Goal: Use online tool/utility: Utilize a website feature to perform a specific function

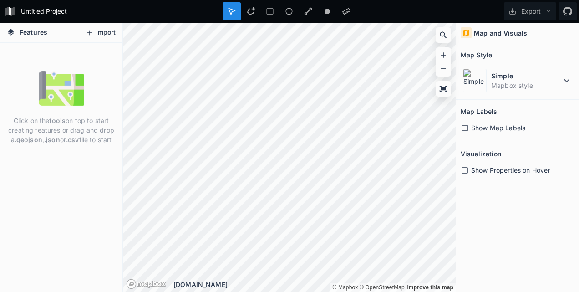
click at [95, 35] on button "Import" at bounding box center [100, 32] width 39 height 15
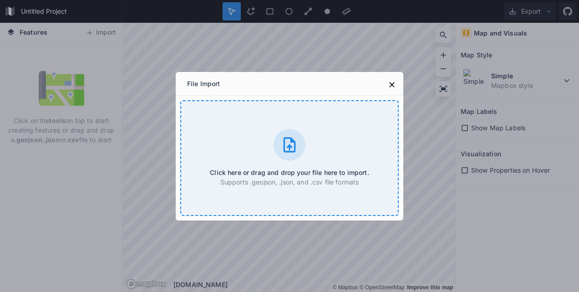
click at [313, 178] on p "Supports .geojson, .json, and .csv file formats" at bounding box center [289, 182] width 159 height 10
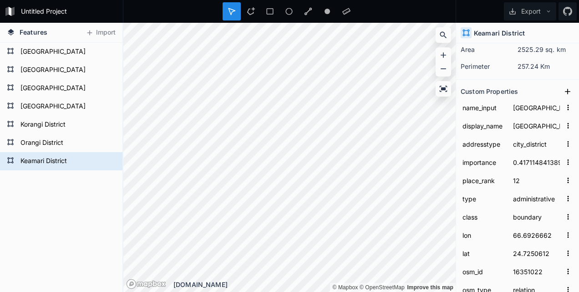
scroll to position [252, 0]
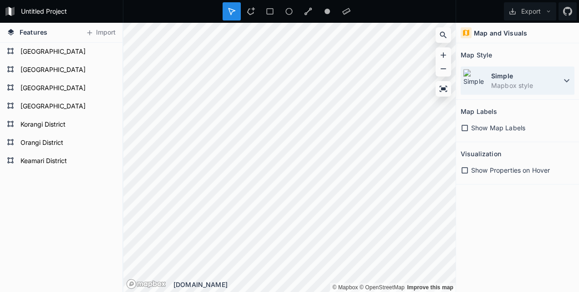
click at [546, 79] on dt "Simple" at bounding box center [526, 76] width 70 height 10
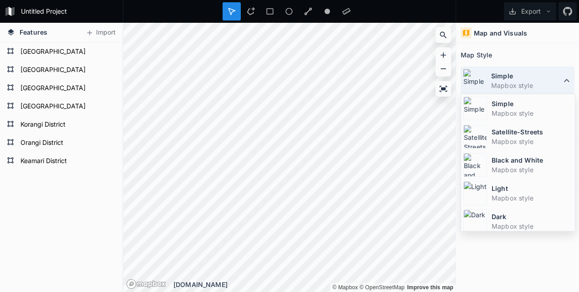
click at [546, 79] on dt "Simple" at bounding box center [526, 76] width 70 height 10
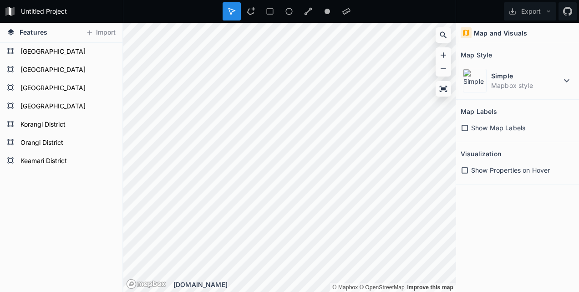
click at [489, 126] on span "Show Map Labels" at bounding box center [498, 128] width 54 height 10
click at [468, 174] on div "Show Properties on Hover" at bounding box center [517, 170] width 114 height 10
click at [475, 166] on span "Show Properties on Hover" at bounding box center [510, 170] width 79 height 10
click at [444, 88] on icon at bounding box center [443, 89] width 8 height 6
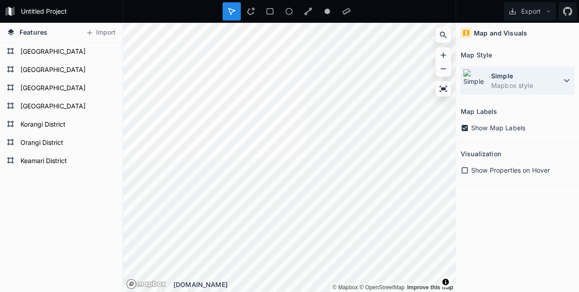
click at [523, 83] on dd "Mapbox style" at bounding box center [526, 86] width 70 height 10
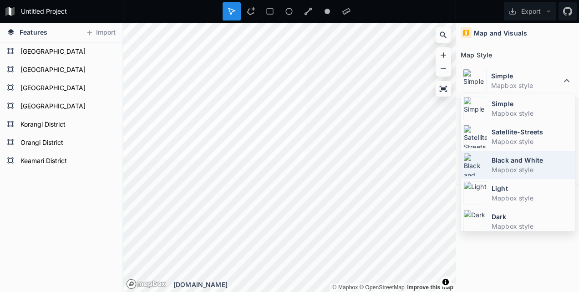
click at [507, 162] on dt "Black and White" at bounding box center [531, 160] width 81 height 10
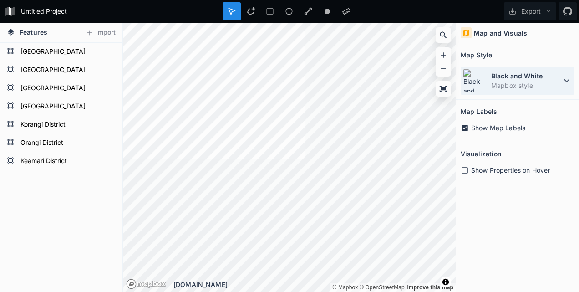
click at [521, 83] on dd "Mapbox style" at bounding box center [526, 86] width 70 height 10
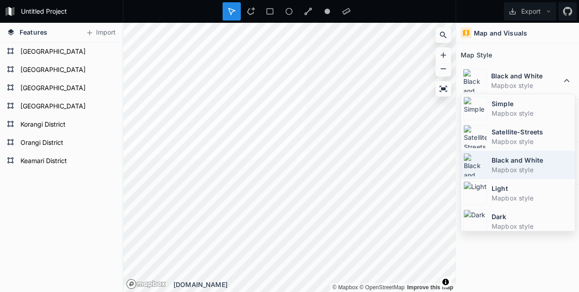
scroll to position [59, 0]
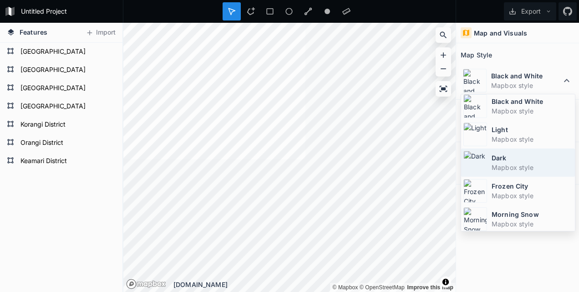
click at [520, 155] on dt "Dark" at bounding box center [531, 158] width 81 height 10
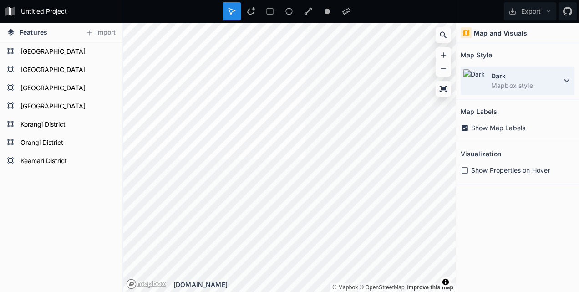
click at [525, 75] on dt "Dark" at bounding box center [526, 76] width 70 height 10
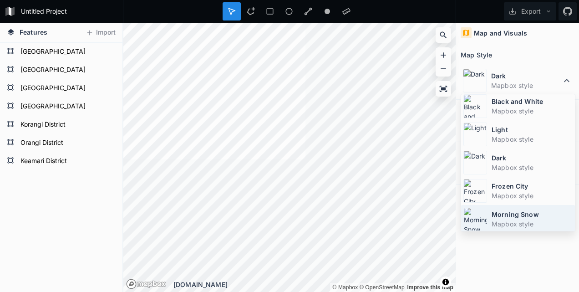
click at [511, 216] on dt "Morning Snow" at bounding box center [531, 214] width 81 height 10
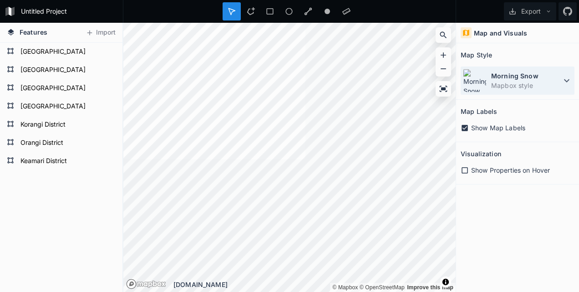
click at [550, 83] on dd "Mapbox style" at bounding box center [526, 86] width 70 height 10
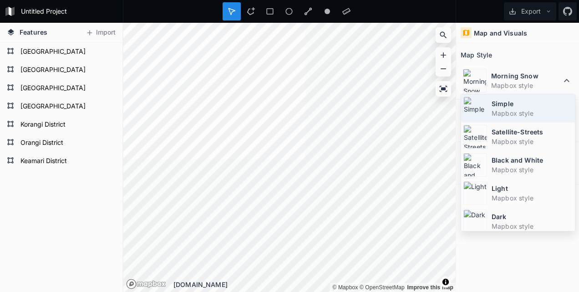
click at [529, 100] on dt "Simple" at bounding box center [531, 104] width 81 height 10
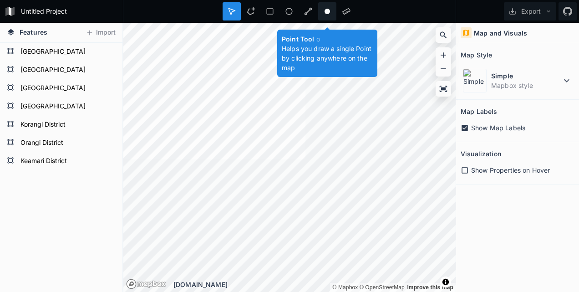
click at [333, 12] on div at bounding box center [327, 11] width 18 height 18
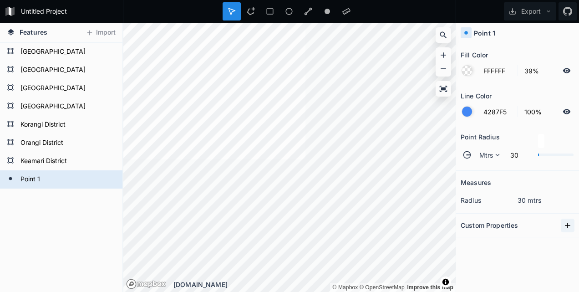
click at [564, 222] on icon at bounding box center [567, 225] width 9 height 9
click at [564, 237] on icon "button" at bounding box center [568, 241] width 8 height 8
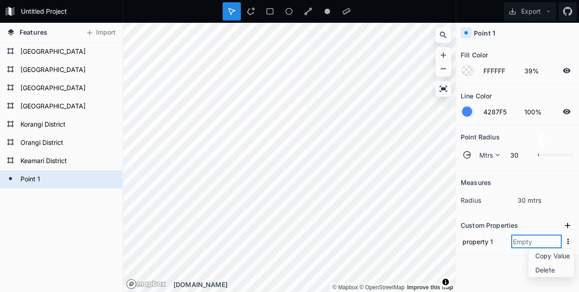
click at [523, 238] on input "text" at bounding box center [536, 241] width 50 height 14
type input "name"
click input "submit" at bounding box center [0, 0] width 0 height 0
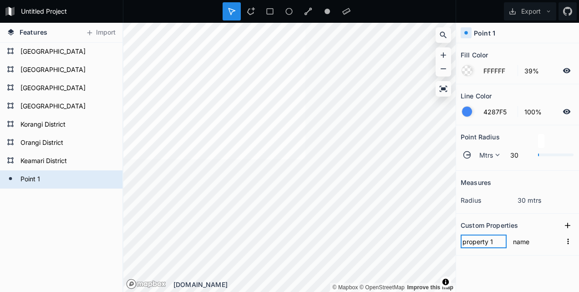
click at [479, 246] on input "property 1" at bounding box center [483, 241] width 46 height 14
click at [487, 272] on div "Fill Color FFFFFF 39% Line Color 4287F5 100% Point Radius Mtrs 30 Measures radi…" at bounding box center [517, 167] width 123 height 248
click at [564, 238] on icon "button" at bounding box center [568, 241] width 8 height 8
click at [538, 272] on span "Delete" at bounding box center [553, 270] width 36 height 10
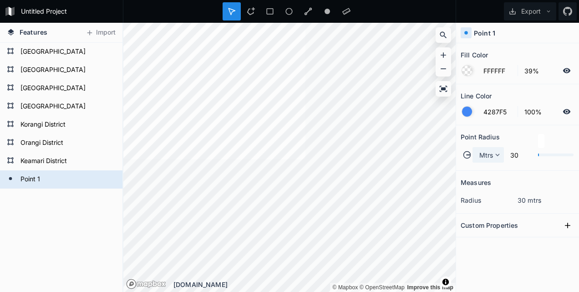
click at [496, 160] on div "Mtrs" at bounding box center [487, 154] width 31 height 15
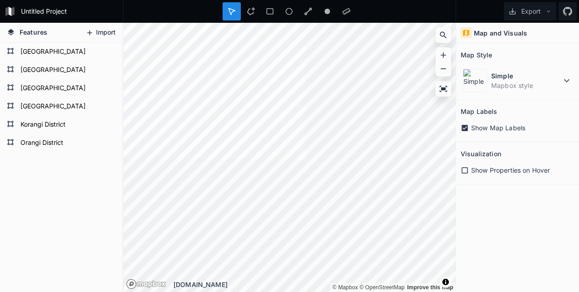
click at [99, 29] on button "Import" at bounding box center [100, 32] width 39 height 15
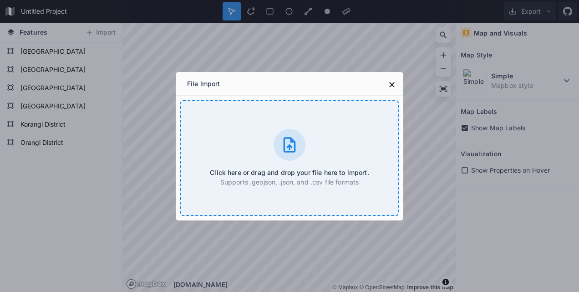
click at [254, 112] on div "Click here or drag and drop your file here to import. Supports .geojson, .json,…" at bounding box center [289, 158] width 218 height 116
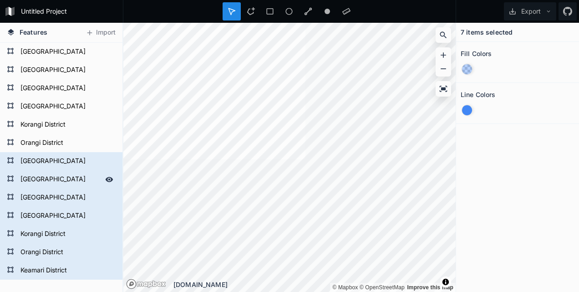
scroll to position [0, 0]
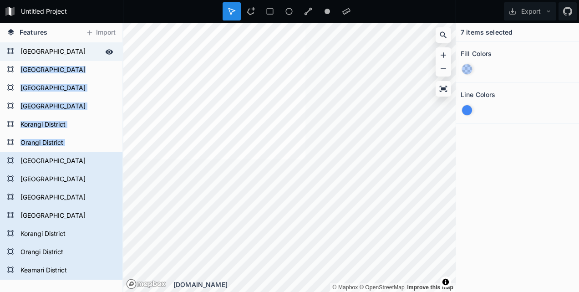
drag, startPoint x: 5, startPoint y: 143, endPoint x: 80, endPoint y: 52, distance: 117.7
click at [80, 52] on div "[GEOGRAPHIC_DATA] [GEOGRAPHIC_DATA] [GEOGRAPHIC_DATA] [GEOGRAPHIC_DATA] [GEOGRA…" at bounding box center [61, 161] width 122 height 237
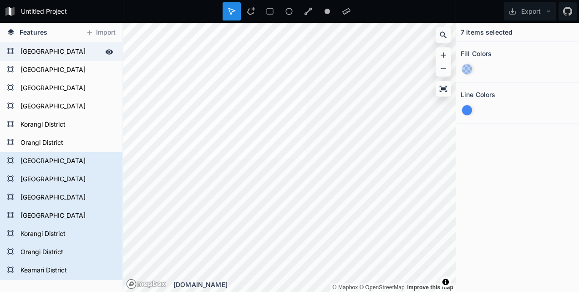
drag, startPoint x: 80, startPoint y: 52, endPoint x: 48, endPoint y: 55, distance: 32.0
click at [48, 55] on form "[GEOGRAPHIC_DATA]" at bounding box center [60, 52] width 85 height 14
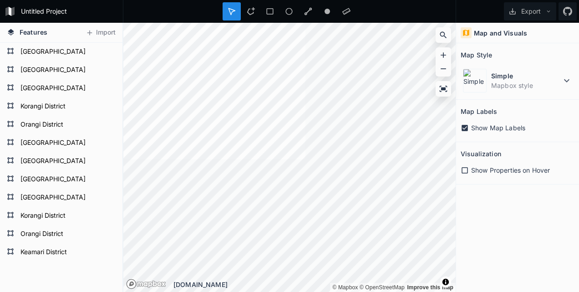
click at [48, 55] on form "[GEOGRAPHIC_DATA]" at bounding box center [67, 52] width 98 height 14
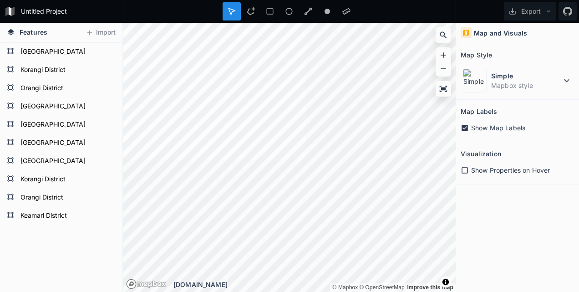
click at [48, 55] on form "[GEOGRAPHIC_DATA]" at bounding box center [67, 52] width 98 height 14
click at [48, 55] on form "Korangi District" at bounding box center [67, 52] width 98 height 14
click at [48, 55] on form "Orangi District" at bounding box center [67, 52] width 98 height 14
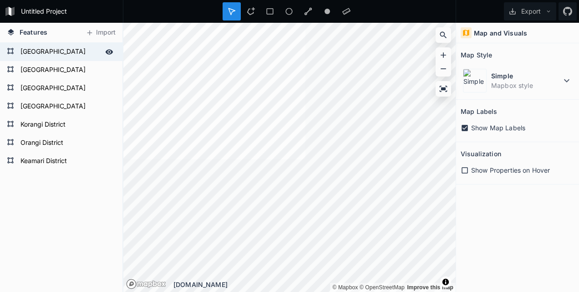
click at [58, 54] on form "[GEOGRAPHIC_DATA]" at bounding box center [60, 52] width 85 height 14
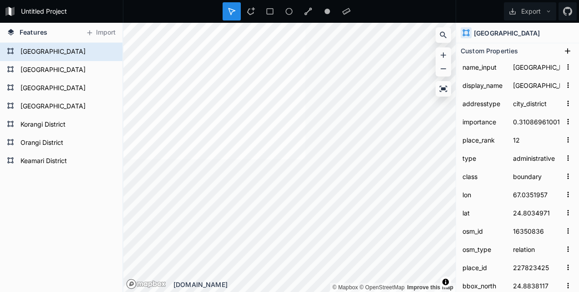
scroll to position [90, 0]
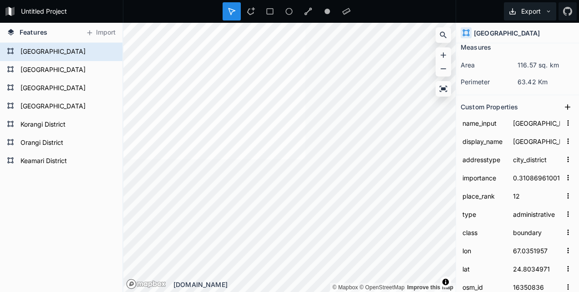
click at [551, 7] on button "Export" at bounding box center [530, 11] width 52 height 18
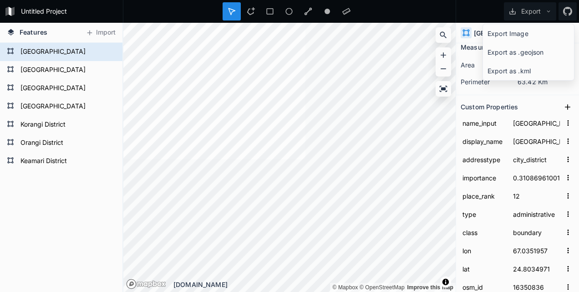
click at [398, 11] on div at bounding box center [289, 11] width 333 height 23
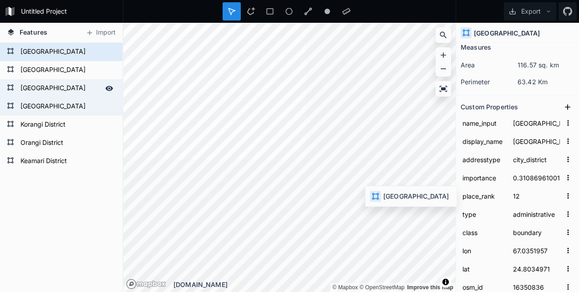
type input "[GEOGRAPHIC_DATA] [GEOGRAPHIC_DATA]"
type input "[GEOGRAPHIC_DATA], [GEOGRAPHIC_DATA] Division, [GEOGRAPHIC_DATA]"
type input "0.4235884960436373"
type input "67.1845051"
type input "25.2194004"
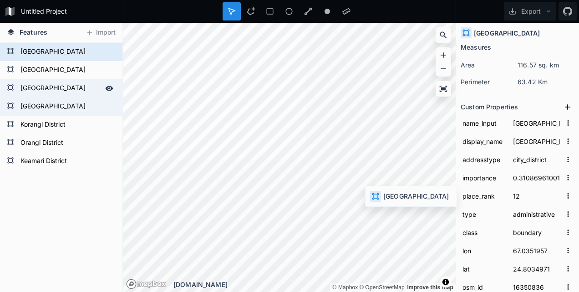
type input "16351916"
type input "226700702"
type input "25.676796"
type input "67.5827753"
type input "24.7619291"
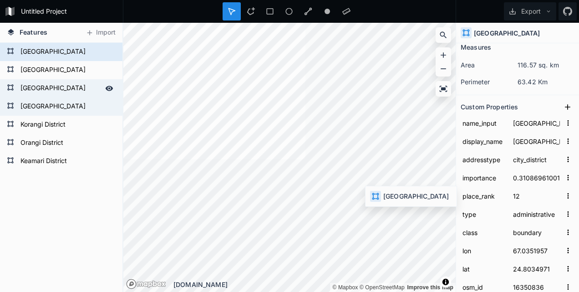
type input "67.0175509"
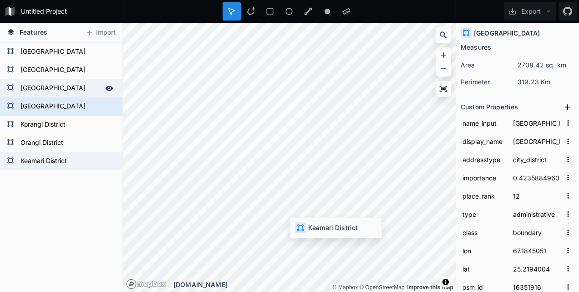
type input "[GEOGRAPHIC_DATA] [GEOGRAPHIC_DATA]"
type input "[GEOGRAPHIC_DATA], [GEOGRAPHIC_DATA] Division, [GEOGRAPHIC_DATA]"
type input "0.4171148413897142"
type input "66.6926662"
type input "24.7250612"
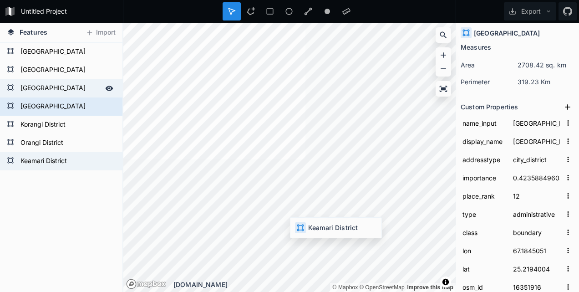
type input "16351022"
type input "225735106"
type input "25.0242241"
type input "67.0703583"
type input "24.4273517"
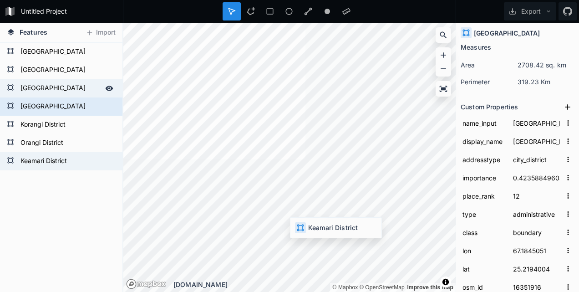
type input "66.2862312"
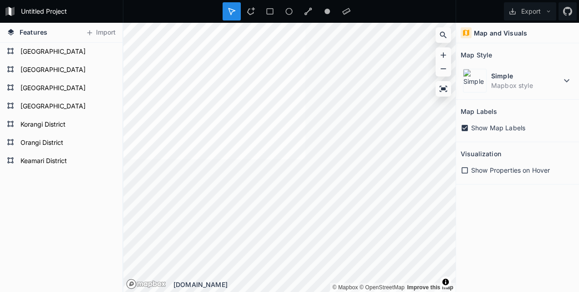
click at [466, 127] on icon at bounding box center [464, 128] width 6 height 6
click at [466, 127] on icon at bounding box center [464, 128] width 8 height 8
click at [466, 127] on icon at bounding box center [464, 128] width 6 height 6
click at [466, 127] on icon at bounding box center [464, 128] width 8 height 8
click at [466, 127] on icon at bounding box center [464, 128] width 6 height 6
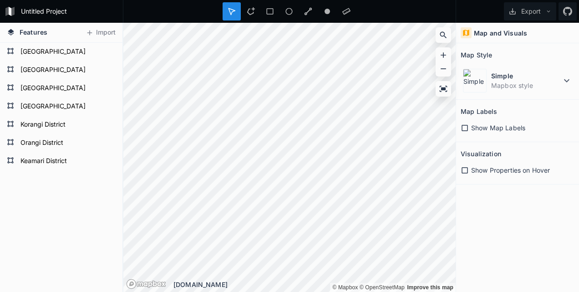
click at [466, 127] on icon at bounding box center [464, 128] width 8 height 8
click at [466, 127] on icon at bounding box center [464, 128] width 6 height 6
click at [466, 127] on icon at bounding box center [464, 128] width 8 height 8
click at [464, 168] on icon at bounding box center [464, 170] width 8 height 8
